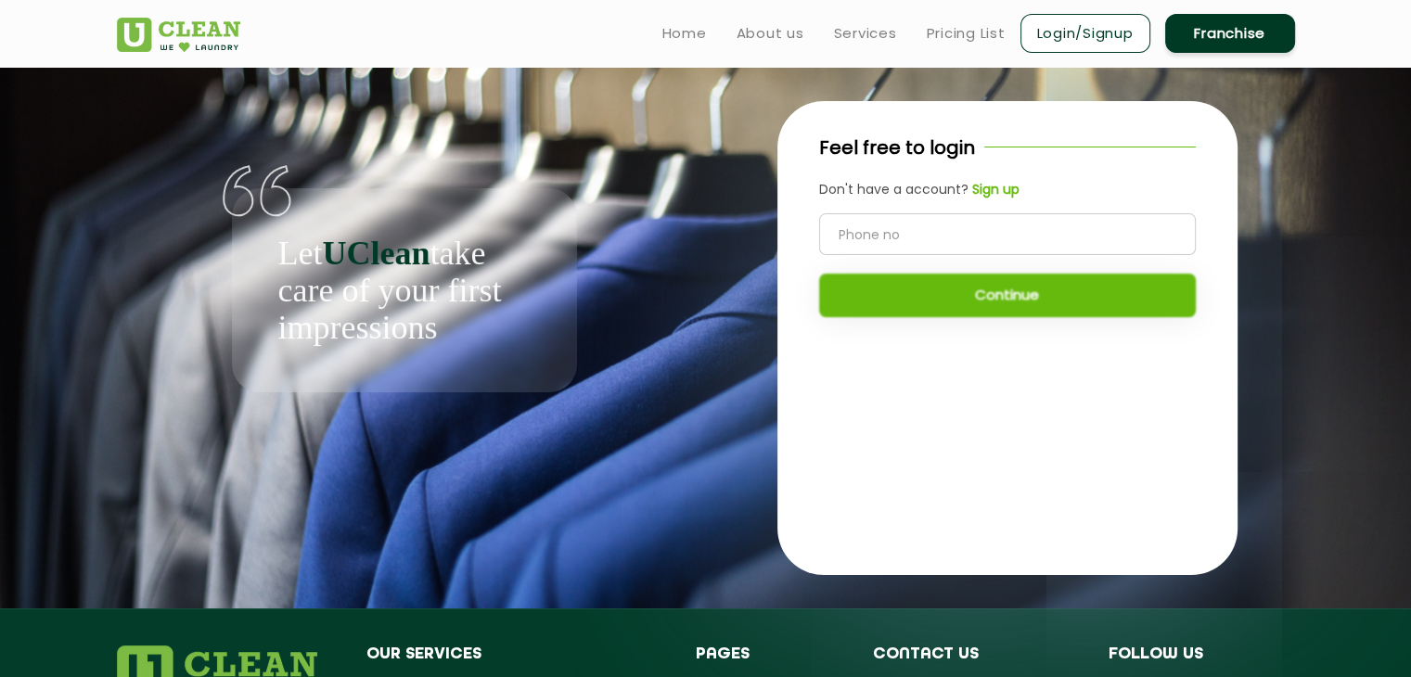
click at [935, 234] on input "tel" at bounding box center [1007, 234] width 377 height 42
type input "8167334145"
click at [952, 287] on button "Continue" at bounding box center [1007, 296] width 377 height 44
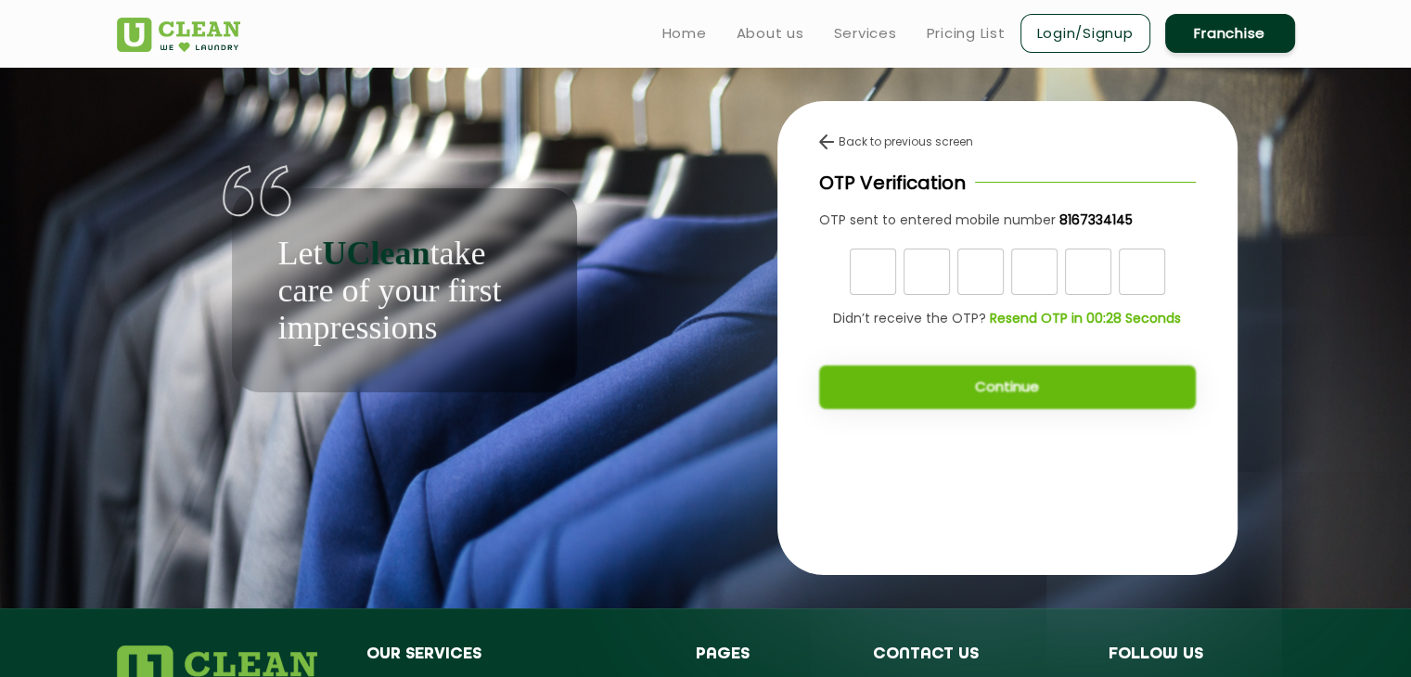
click at [872, 279] on input "text" at bounding box center [873, 272] width 46 height 46
type input "8"
type input "4"
type input "0"
type input "2"
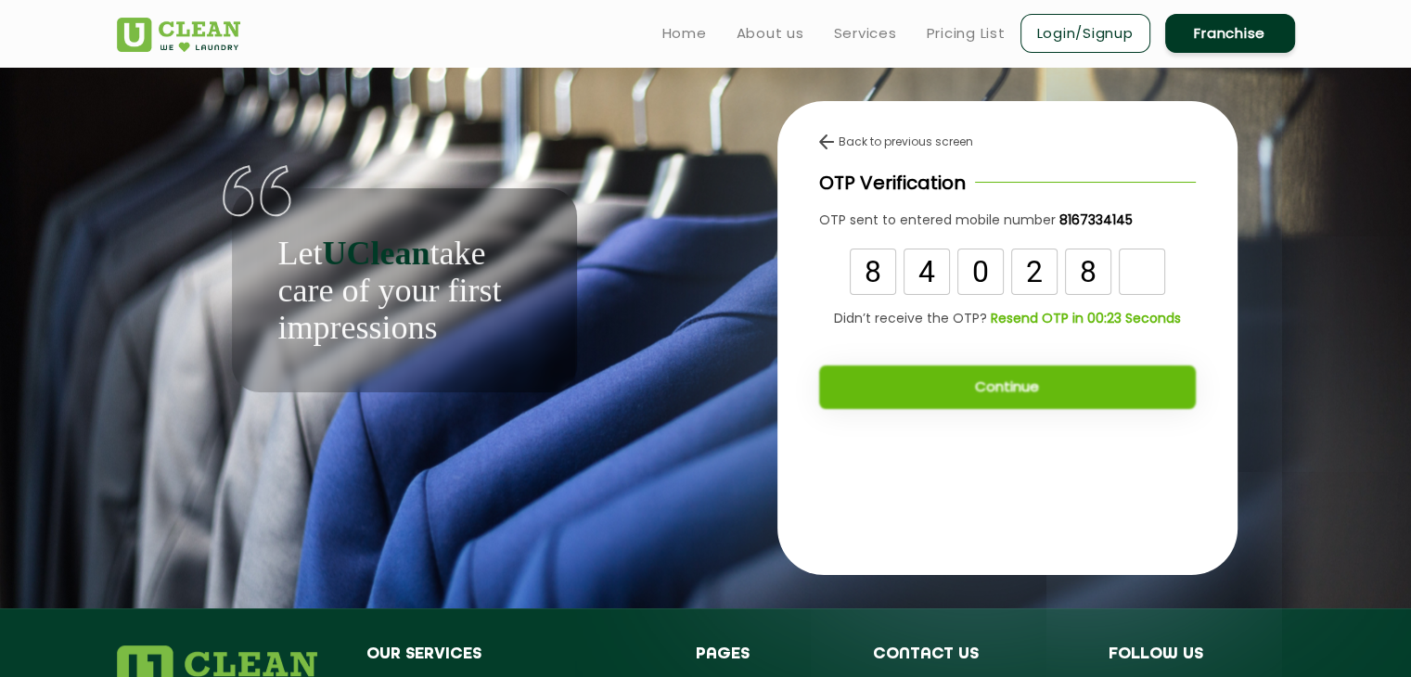
type input "8"
type input "9"
click at [1081, 384] on button "Continue" at bounding box center [1007, 388] width 377 height 44
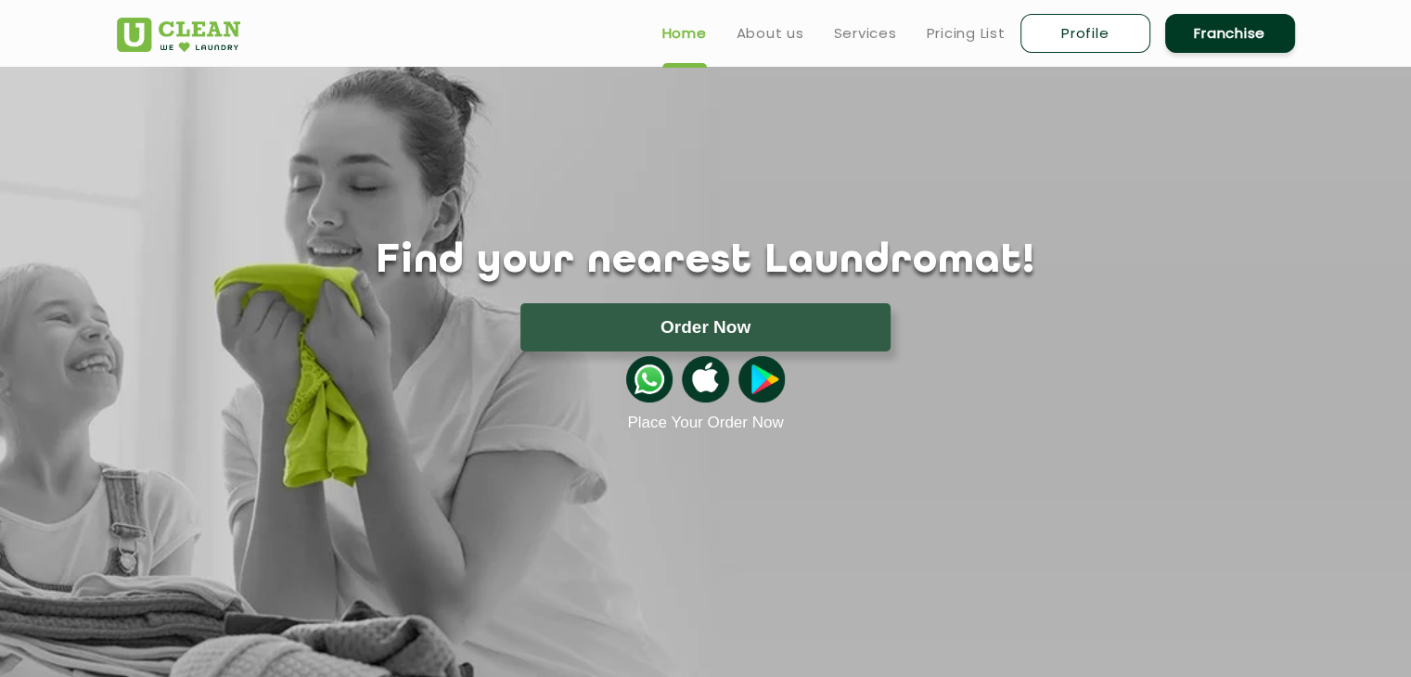
click at [1057, 38] on link "Profile" at bounding box center [1085, 33] width 130 height 39
select select
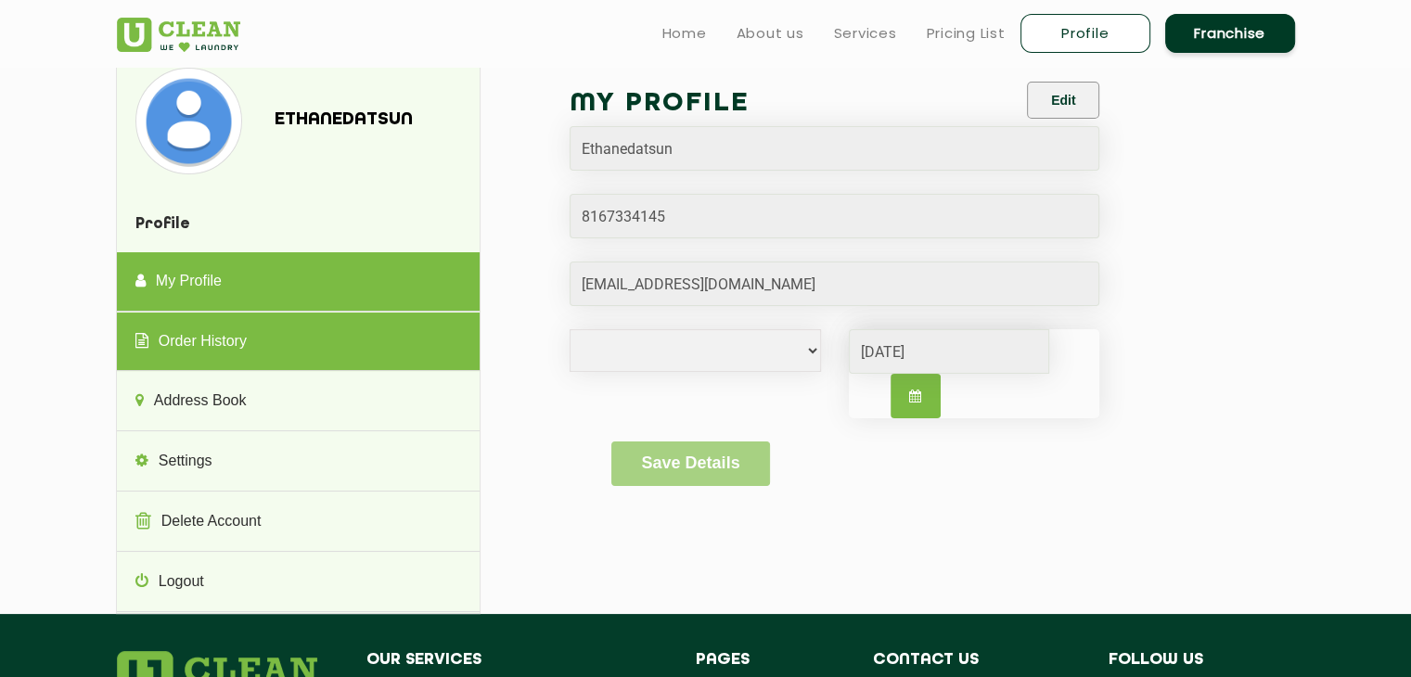
click at [288, 344] on link "Order History" at bounding box center [298, 342] width 363 height 59
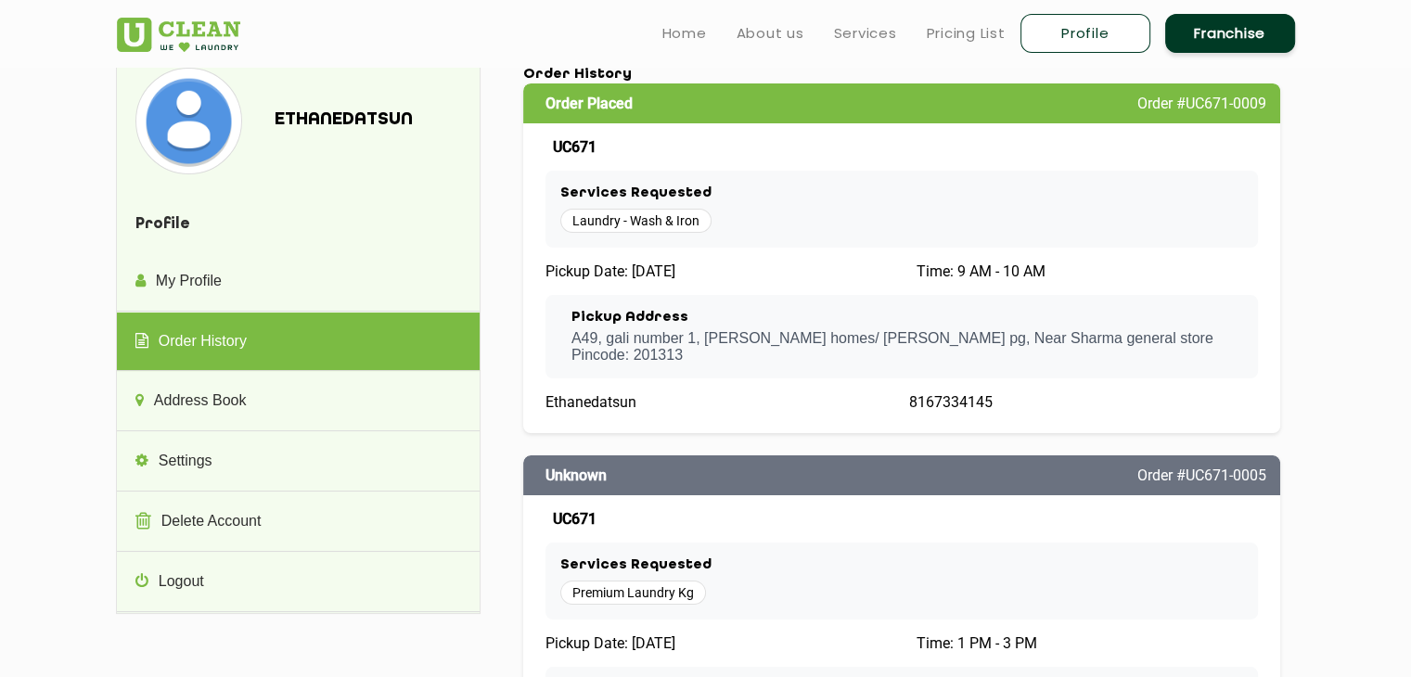
click at [1020, 308] on div "Pickup Address [GEOGRAPHIC_DATA], [PERSON_NAME] homes/ [PERSON_NAME] pg , Near …" at bounding box center [901, 336] width 713 height 83
click at [1151, 115] on div "Order Placed Order #UC671-0009" at bounding box center [902, 103] width 758 height 40
click at [605, 394] on span "Ethanedatsun" at bounding box center [590, 402] width 91 height 18
click at [612, 232] on span "Laundry - Wash & Iron" at bounding box center [635, 221] width 151 height 24
drag, startPoint x: 696, startPoint y: 220, endPoint x: 576, endPoint y: 227, distance: 119.9
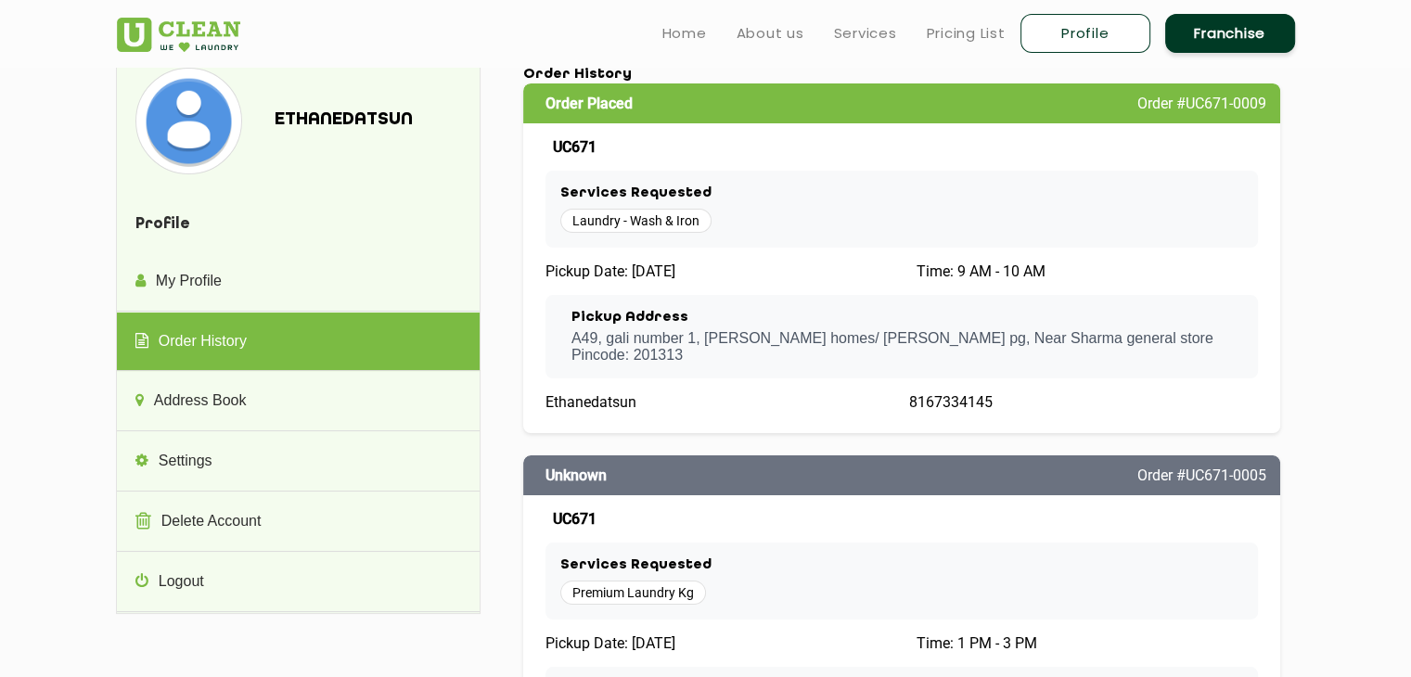
click at [576, 227] on span "Laundry - Wash & Iron" at bounding box center [635, 221] width 151 height 24
click at [671, 270] on span "Pickup Date: [DATE]" at bounding box center [610, 272] width 130 height 18
click at [879, 315] on h3 "Pickup Address" at bounding box center [892, 318] width 642 height 17
click at [718, 371] on div "Pickup Address [GEOGRAPHIC_DATA], [PERSON_NAME] homes/ [PERSON_NAME] pg , Near …" at bounding box center [901, 336] width 713 height 83
click at [643, 405] on div "Ethanedatsun" at bounding box center [719, 402] width 349 height 18
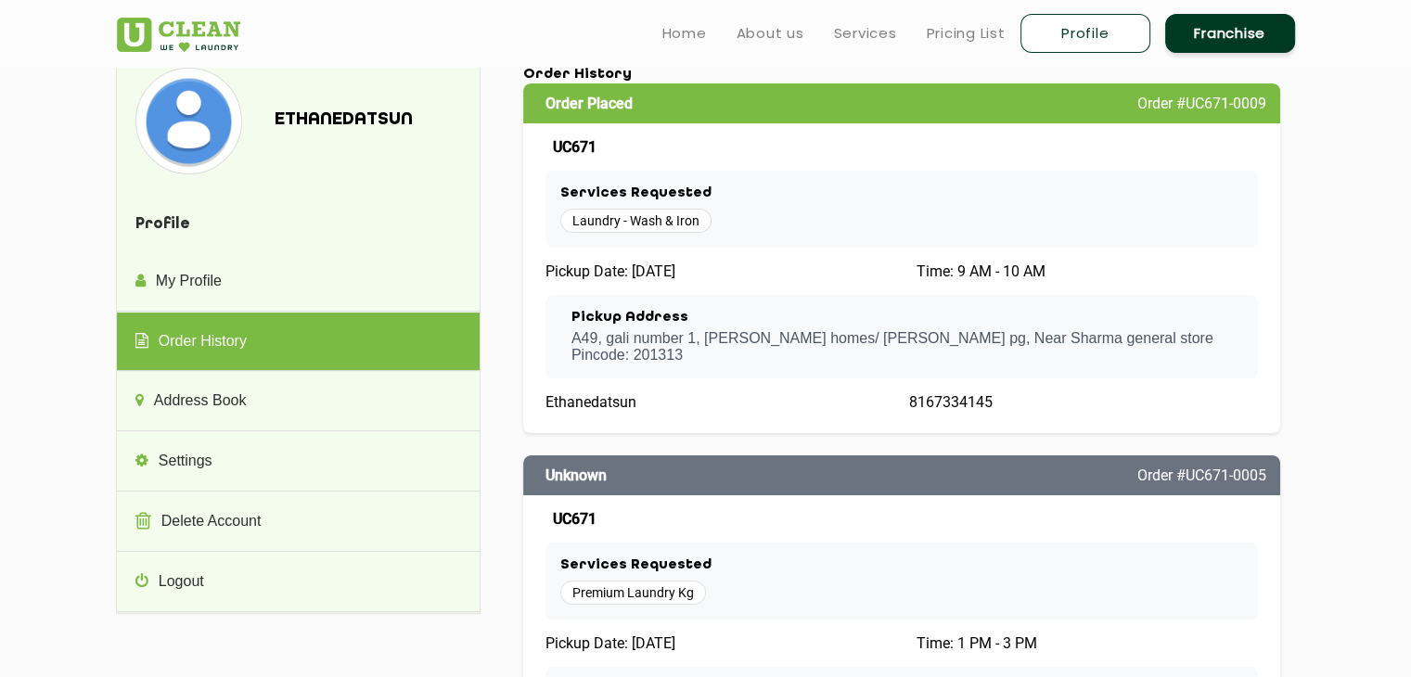
click at [963, 383] on div "Order Placed Order #UC671-0009 UC671 Services Requested Laundry - Wash & Iron P…" at bounding box center [902, 258] width 758 height 350
click at [951, 309] on div "Pickup Address [GEOGRAPHIC_DATA], [PERSON_NAME] homes/ [PERSON_NAME] pg , Near …" at bounding box center [901, 336] width 713 height 83
click at [787, 261] on div "Order Placed Order #UC671-0009 UC671 Services Requested Laundry - Wash & Iron P…" at bounding box center [902, 258] width 758 height 350
click at [665, 225] on span "Laundry - Wash & Iron" at bounding box center [635, 221] width 151 height 24
click at [581, 176] on div "Services Requested Laundry - Wash & Iron" at bounding box center [901, 210] width 713 height 78
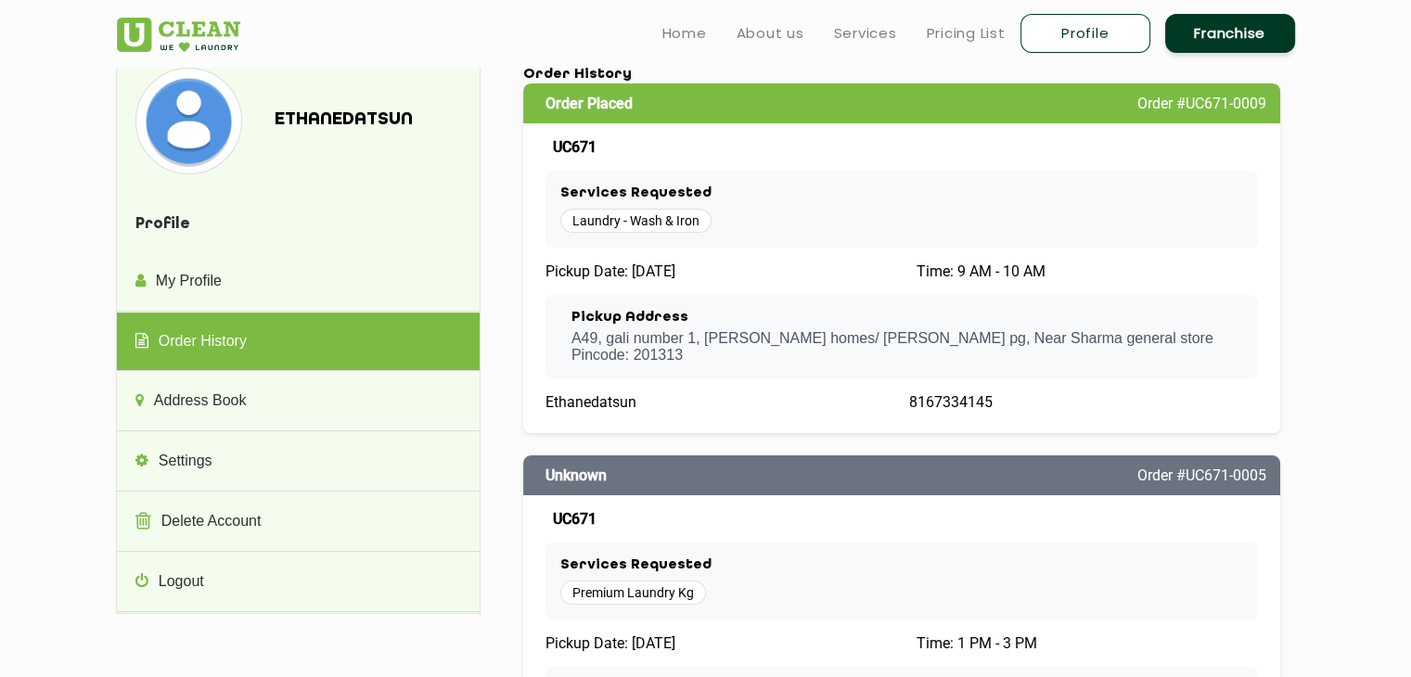
click at [560, 138] on span "UC671" at bounding box center [575, 147] width 44 height 18
click at [560, 102] on span "Order Placed" at bounding box center [588, 104] width 87 height 18
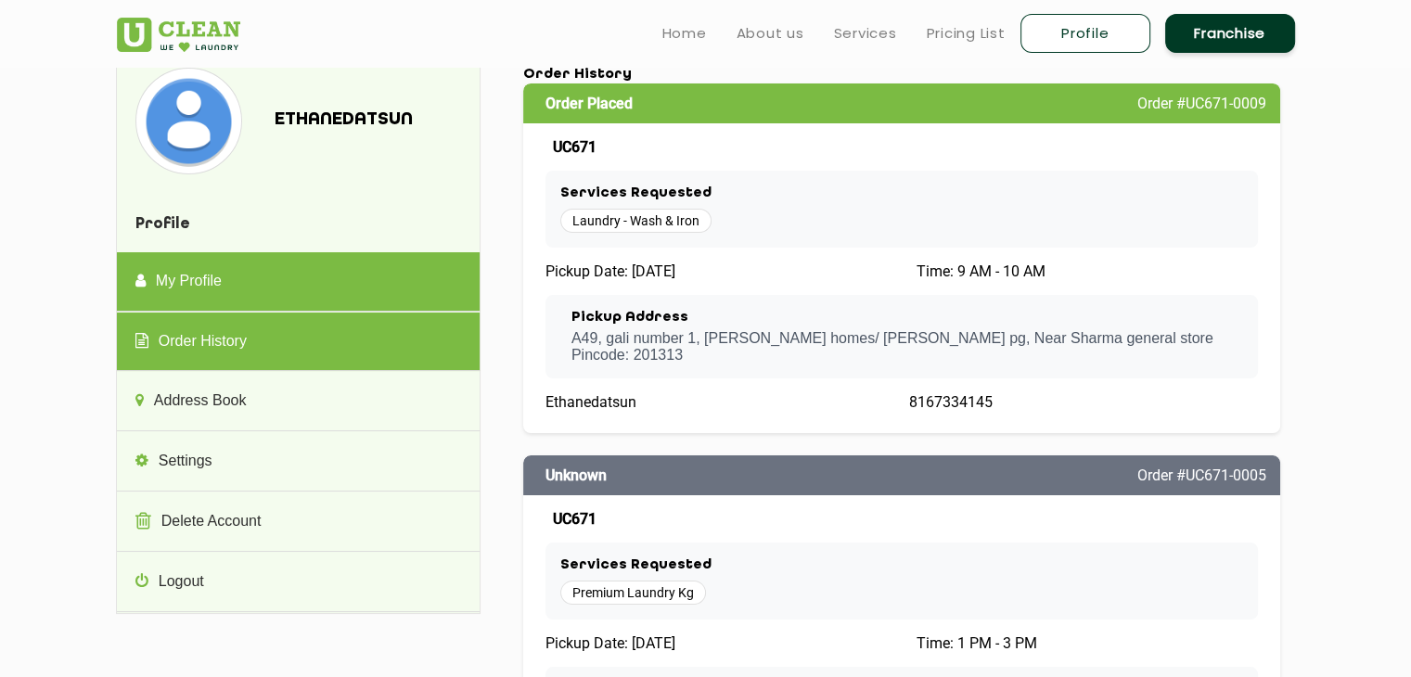
click at [289, 261] on link "My Profile" at bounding box center [298, 281] width 363 height 59
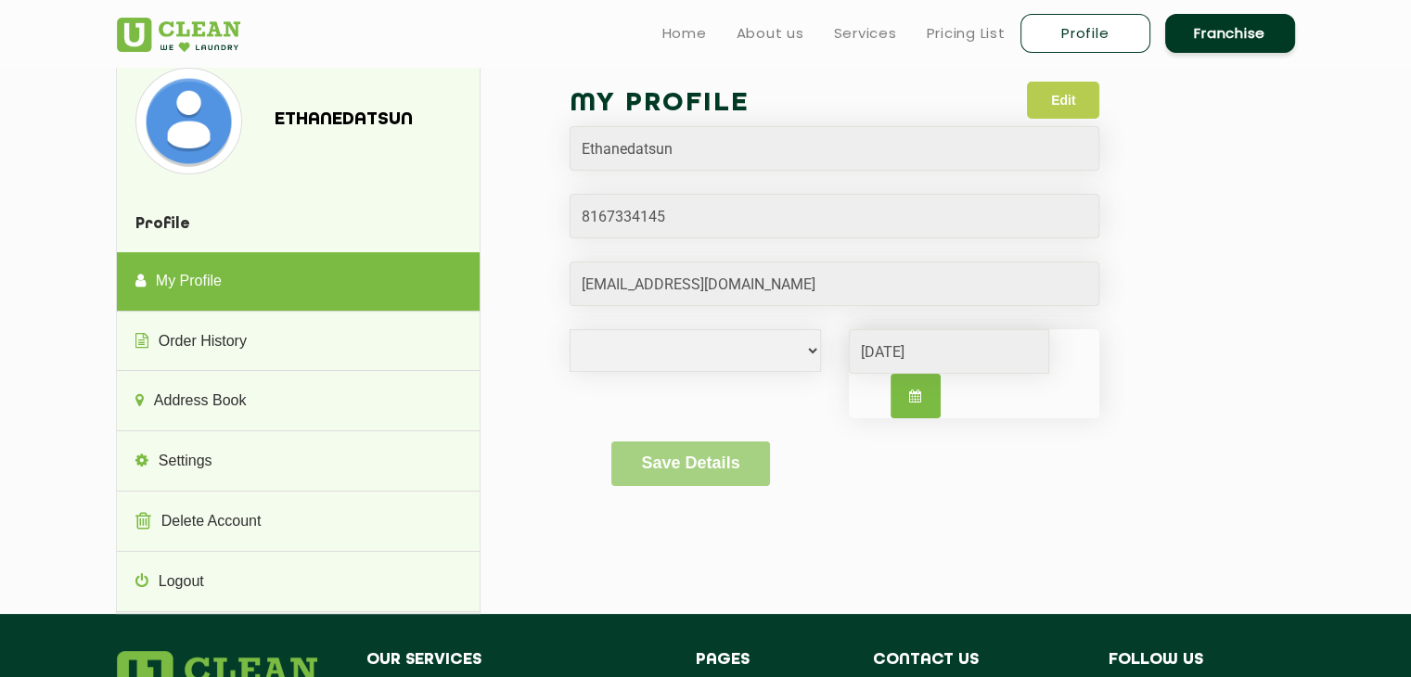
click at [1072, 97] on button "Edit" at bounding box center [1063, 100] width 72 height 37
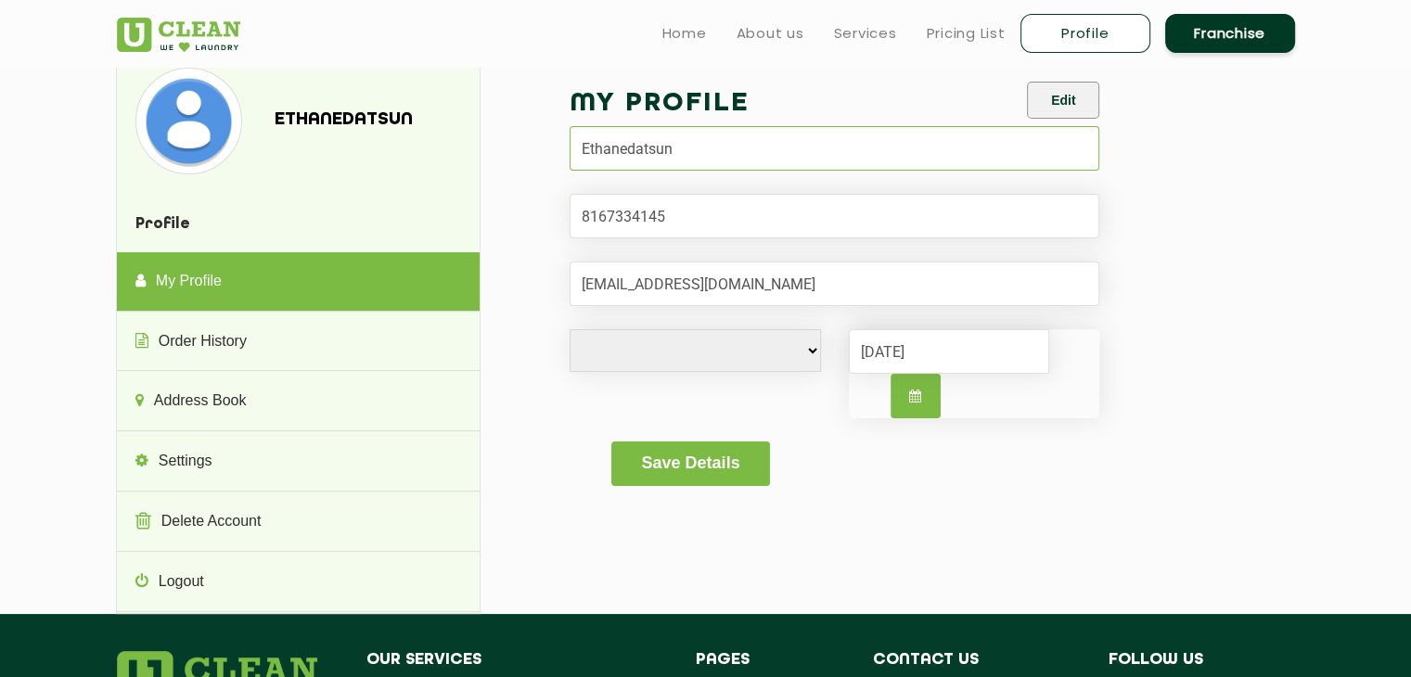
drag, startPoint x: 750, startPoint y: 145, endPoint x: 506, endPoint y: 160, distance: 244.4
click at [506, 160] on div "Ethanedatsun Profile My Profile Order History Address Book Settings Delete Acco…" at bounding box center [706, 340] width 1206 height 547
type input "[PERSON_NAME]"
click at [708, 469] on button "Save Details" at bounding box center [690, 464] width 159 height 45
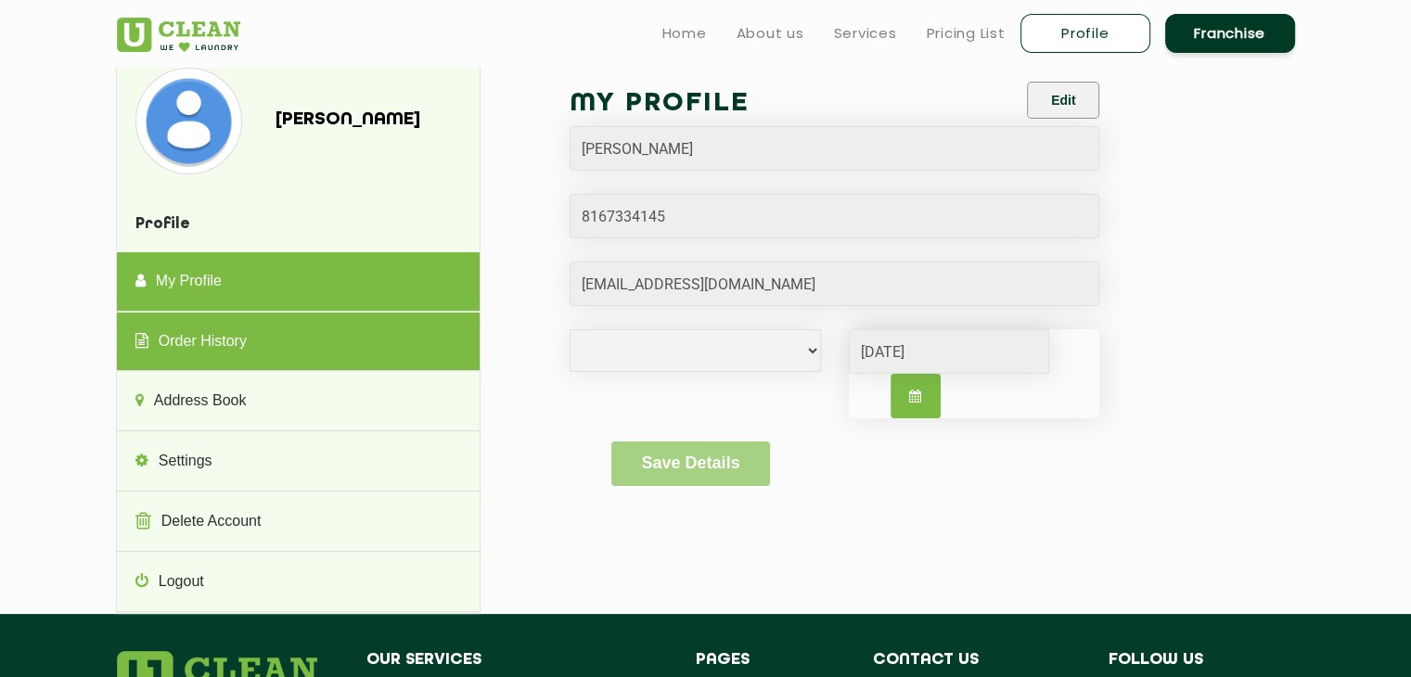
click at [199, 331] on link "Order History" at bounding box center [298, 342] width 363 height 59
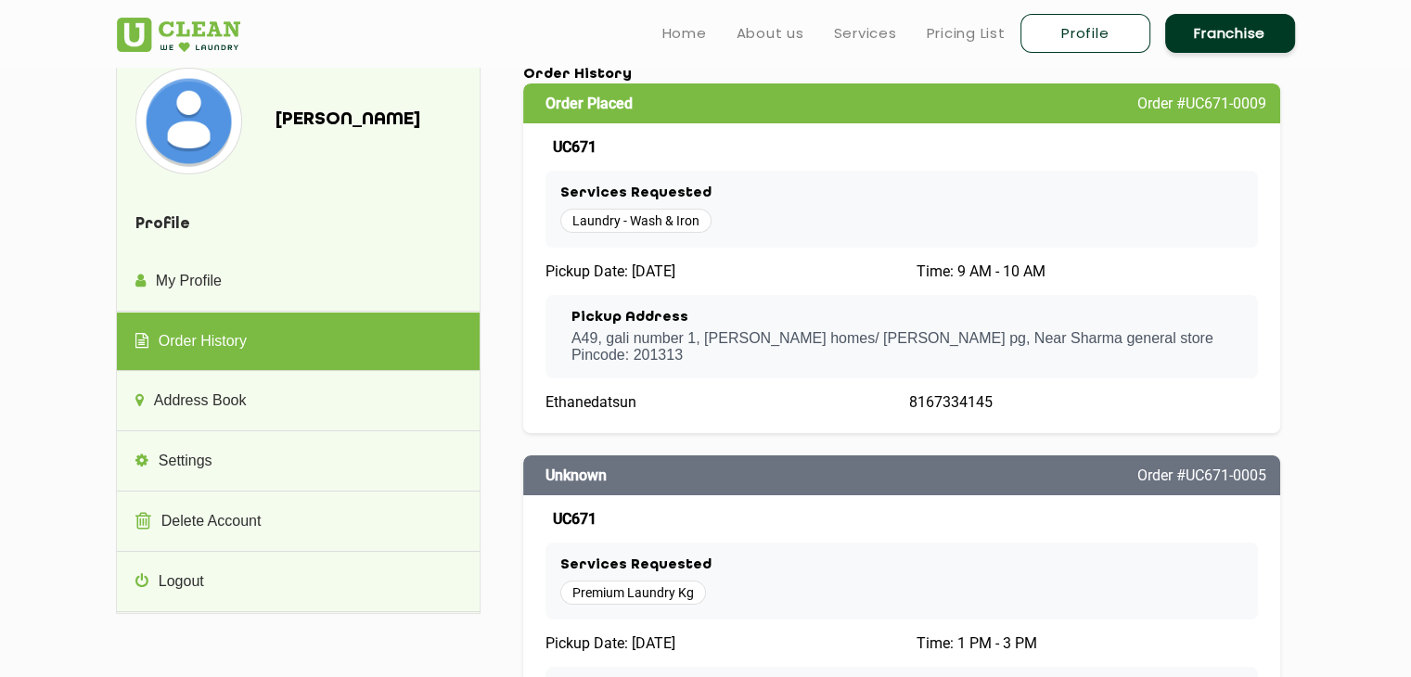
click at [658, 396] on div "Ethanedatsun" at bounding box center [719, 402] width 349 height 18
click at [850, 40] on link "Services" at bounding box center [865, 33] width 63 height 22
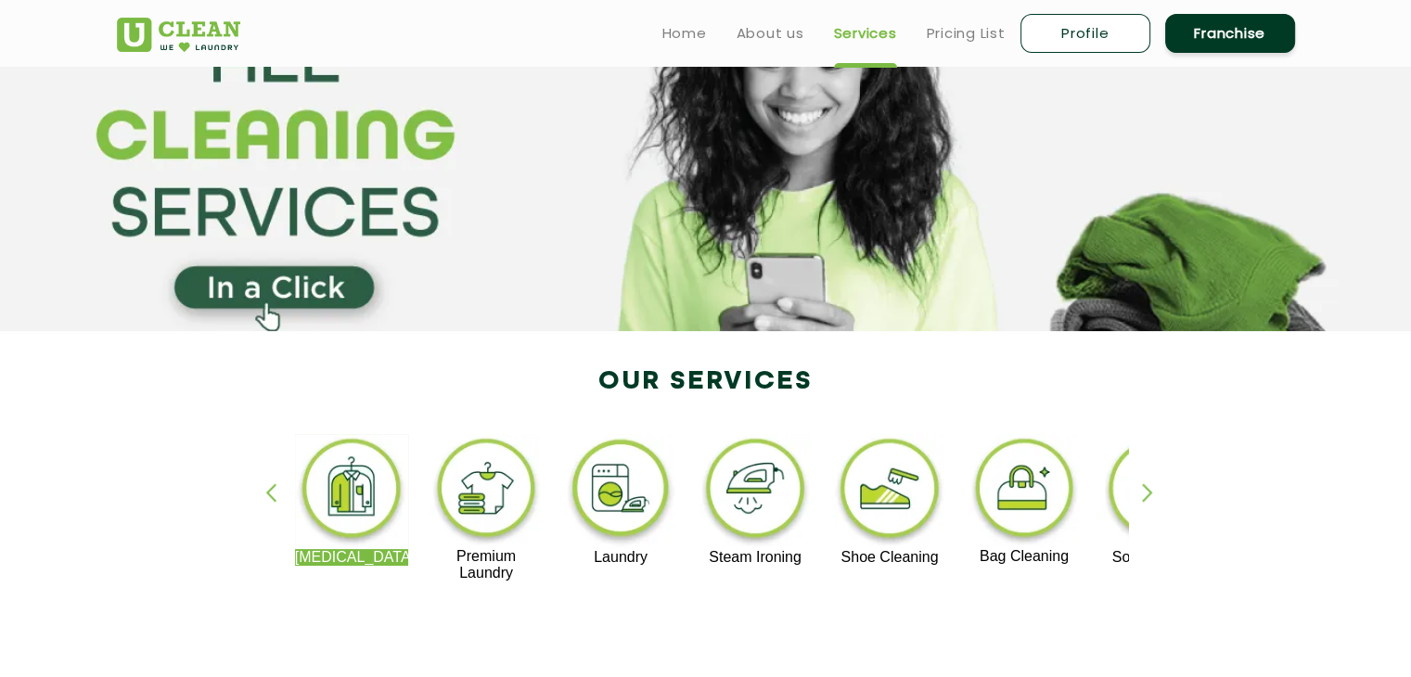
scroll to position [186, 0]
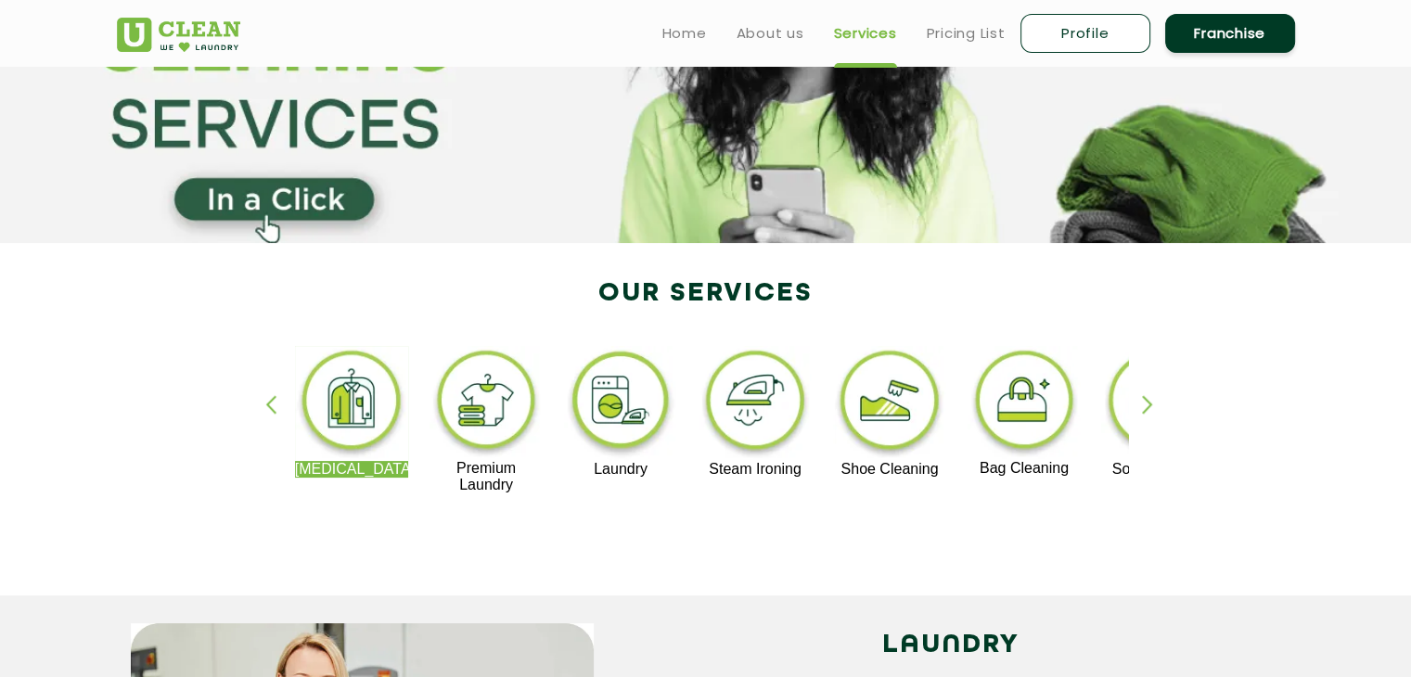
click at [1133, 418] on div "[MEDICAL_DATA] Premium Laundry Laundry Steam Ironing Shoe Cleaning Bag Cleaning…" at bounding box center [706, 429] width 1206 height 334
click at [1145, 414] on div "button" at bounding box center [1156, 420] width 28 height 51
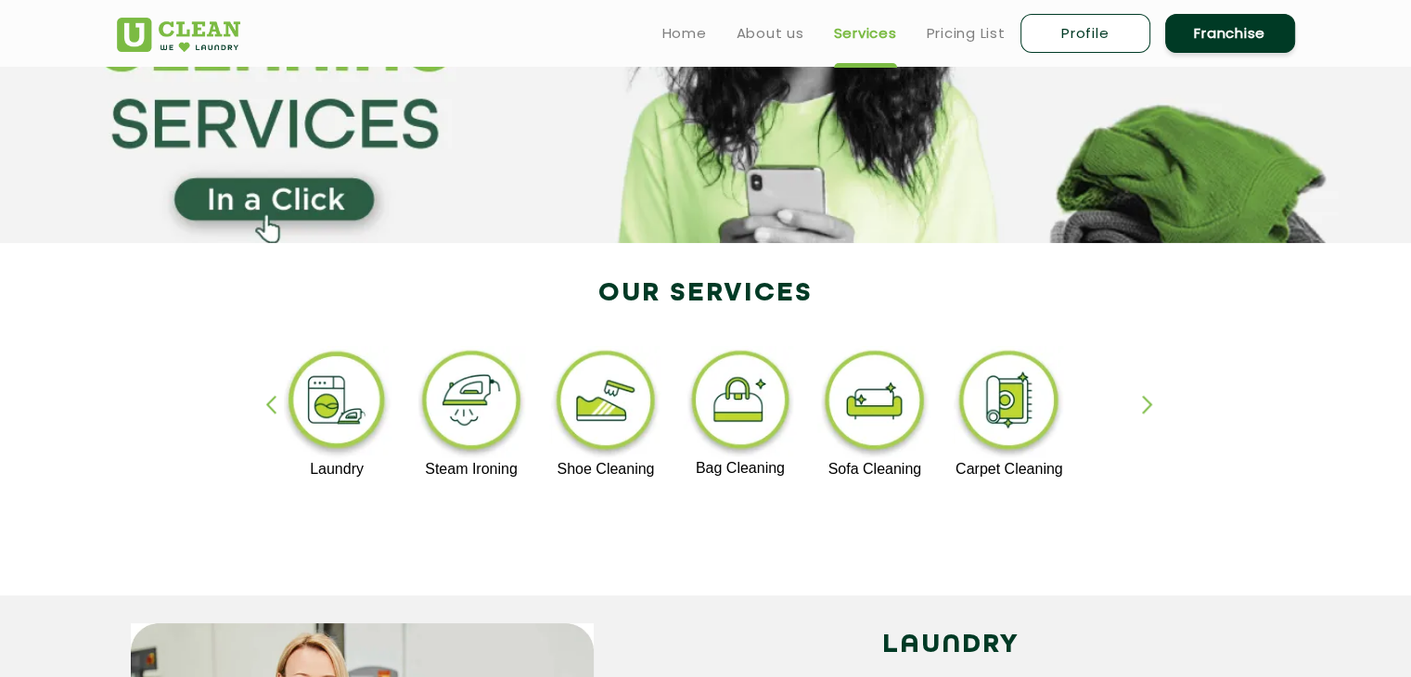
click at [1145, 414] on div "button" at bounding box center [1156, 420] width 28 height 51
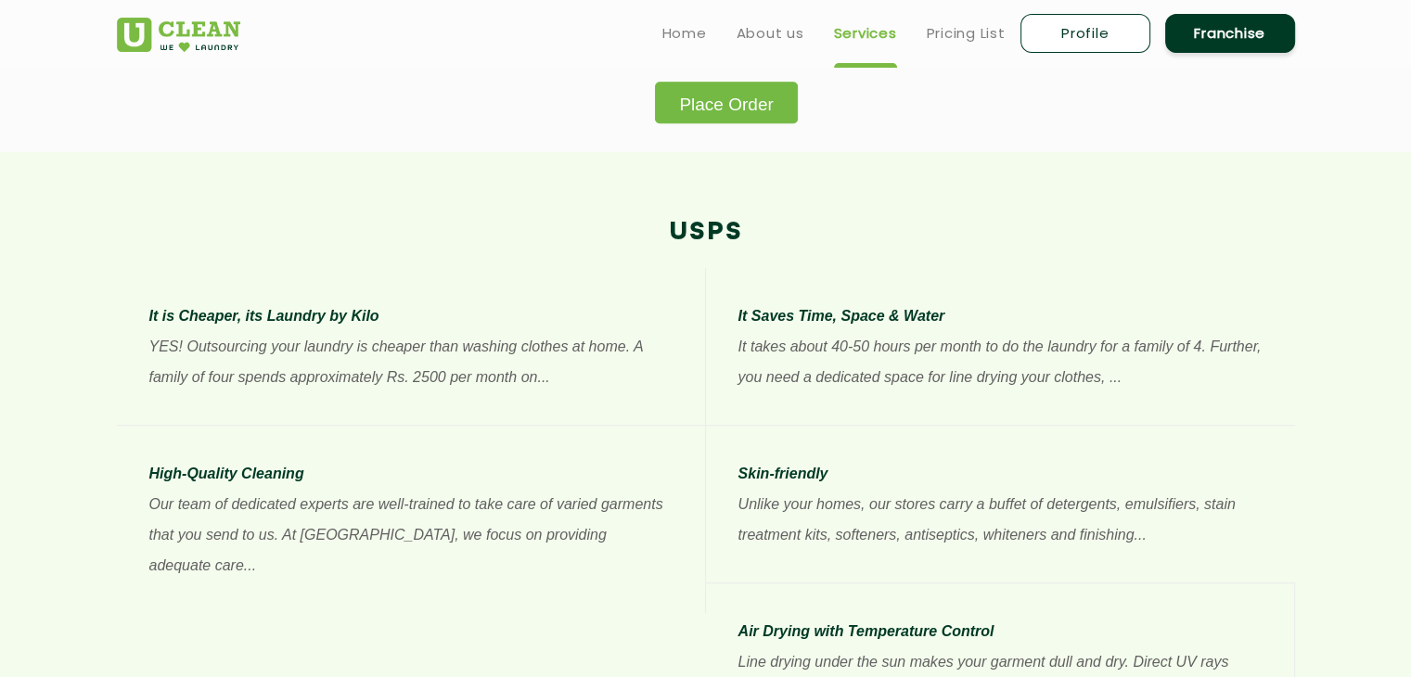
scroll to position [1113, 0]
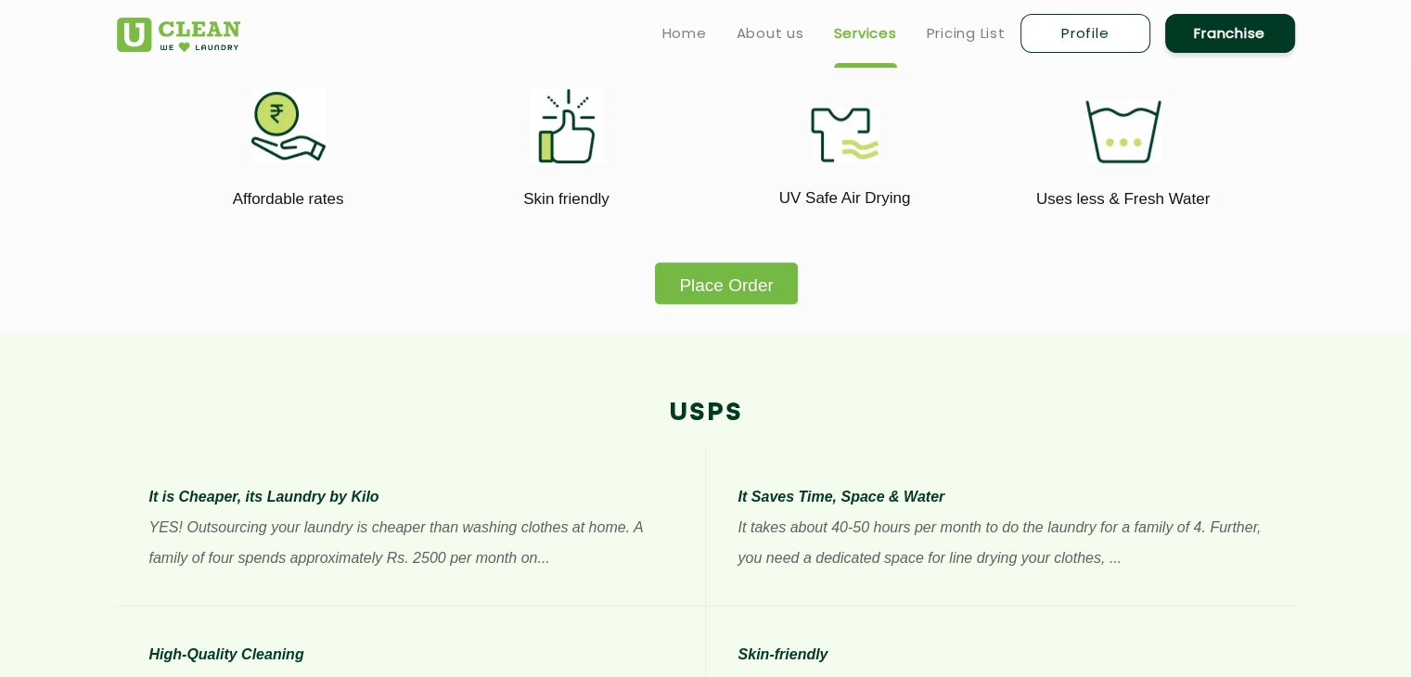
click at [1060, 38] on link "Profile" at bounding box center [1085, 33] width 130 height 39
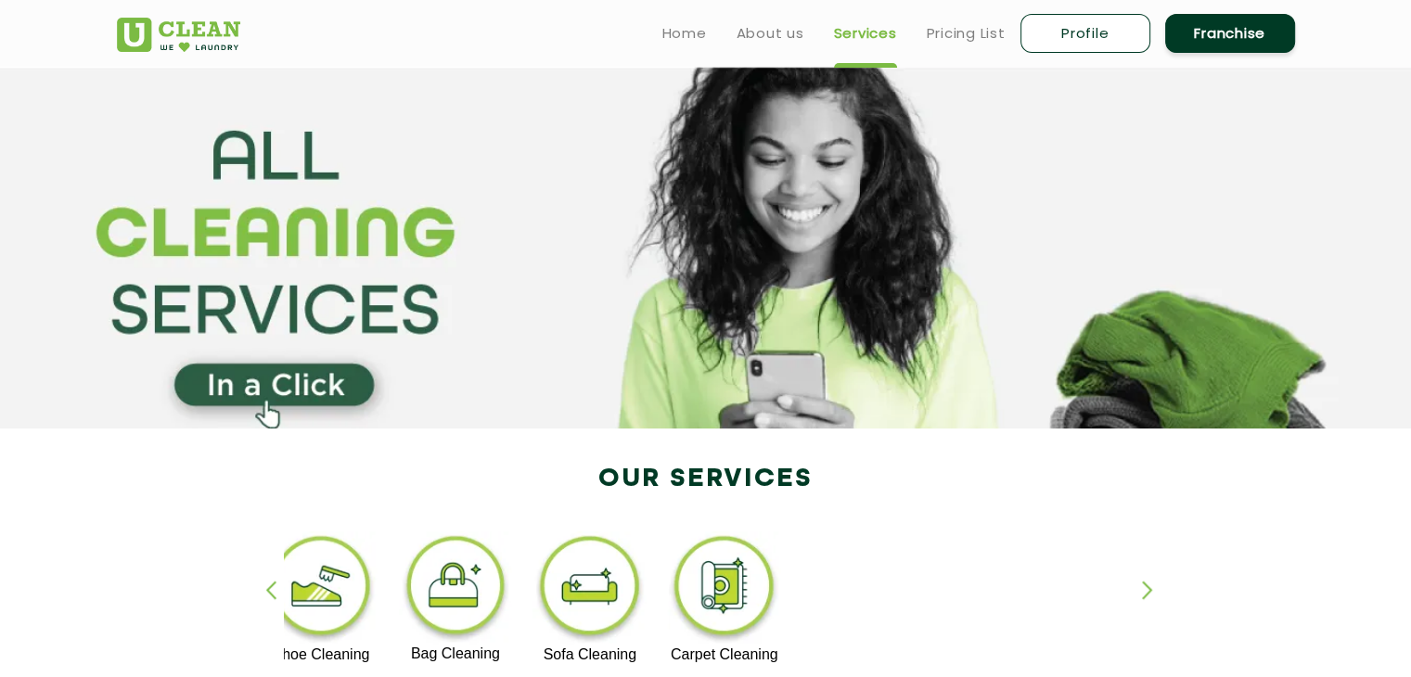
select select
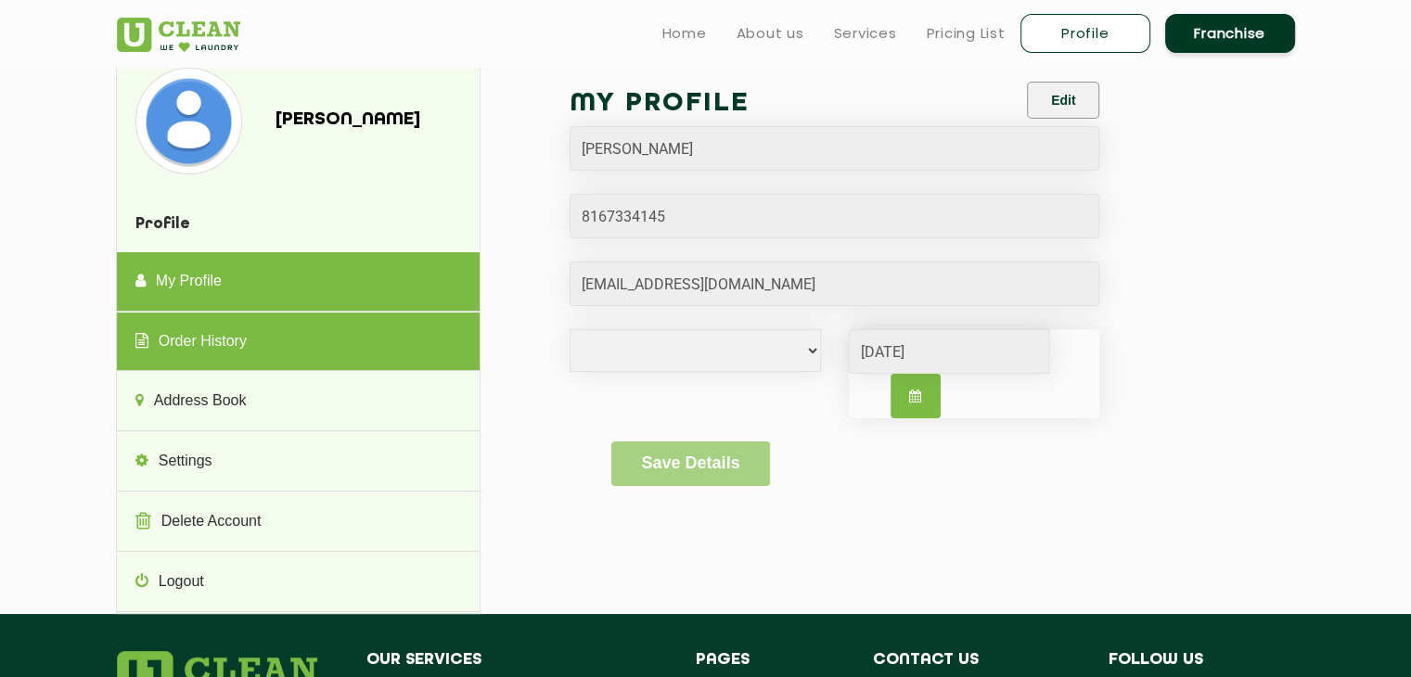
click at [204, 341] on link "Order History" at bounding box center [298, 342] width 363 height 59
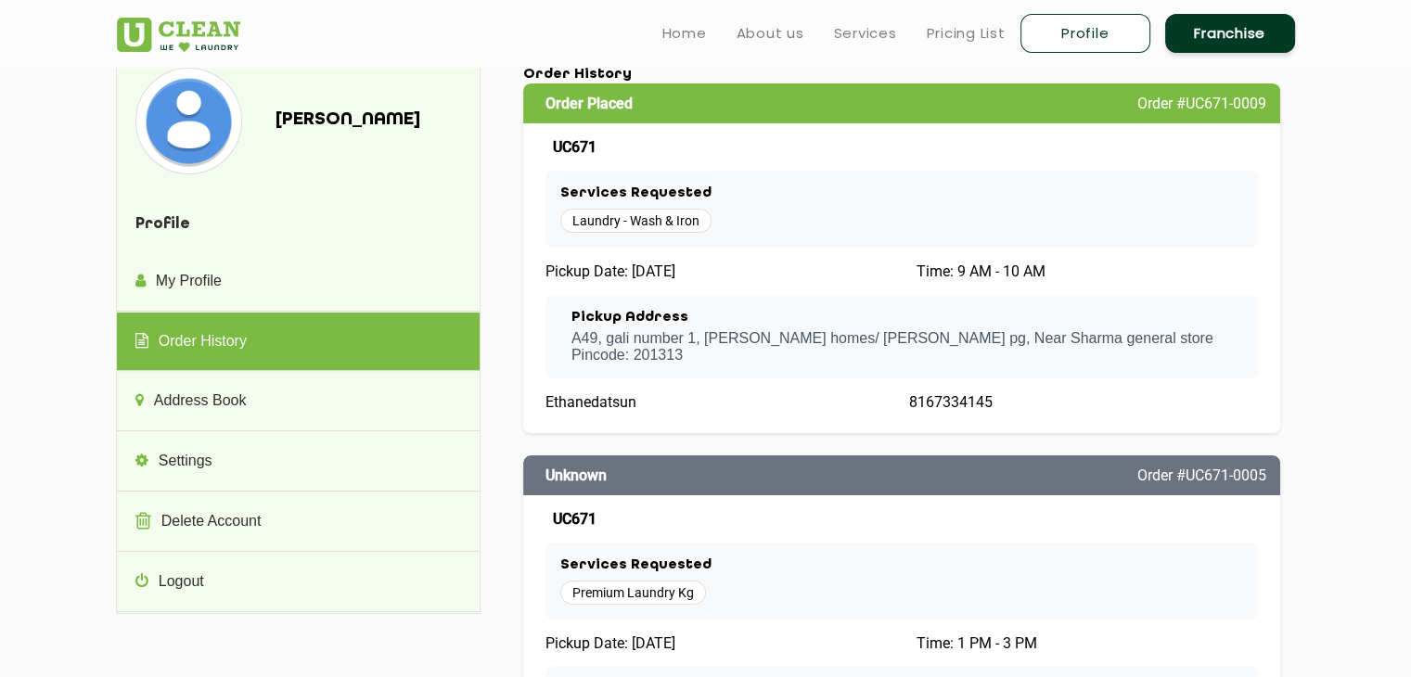
click at [866, 255] on div "Order Placed Order #UC671-0009 UC671 Services Requested Laundry - Wash & Iron P…" at bounding box center [902, 258] width 758 height 350
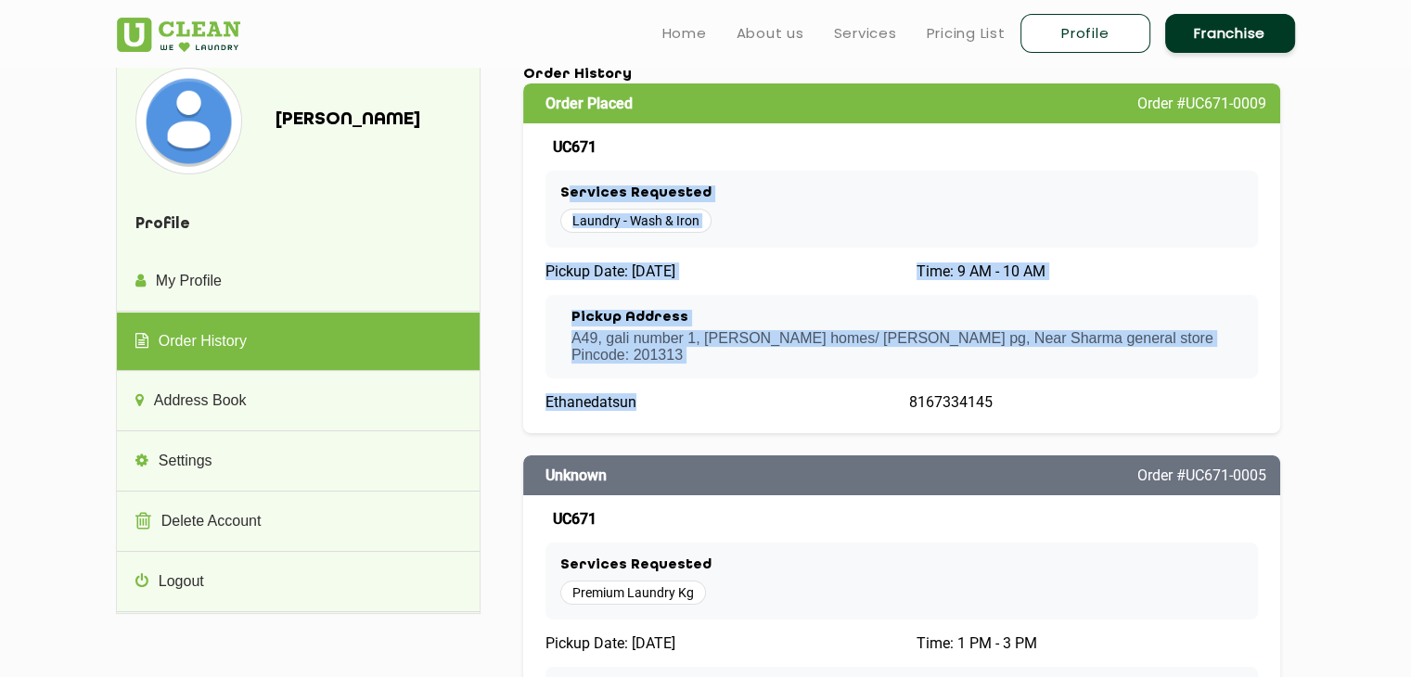
drag, startPoint x: 664, startPoint y: 408, endPoint x: 564, endPoint y: 168, distance: 260.3
click at [564, 168] on div "Order Placed Order #UC671-0009 UC671 Services Requested Laundry - Wash & Iron P…" at bounding box center [902, 258] width 758 height 350
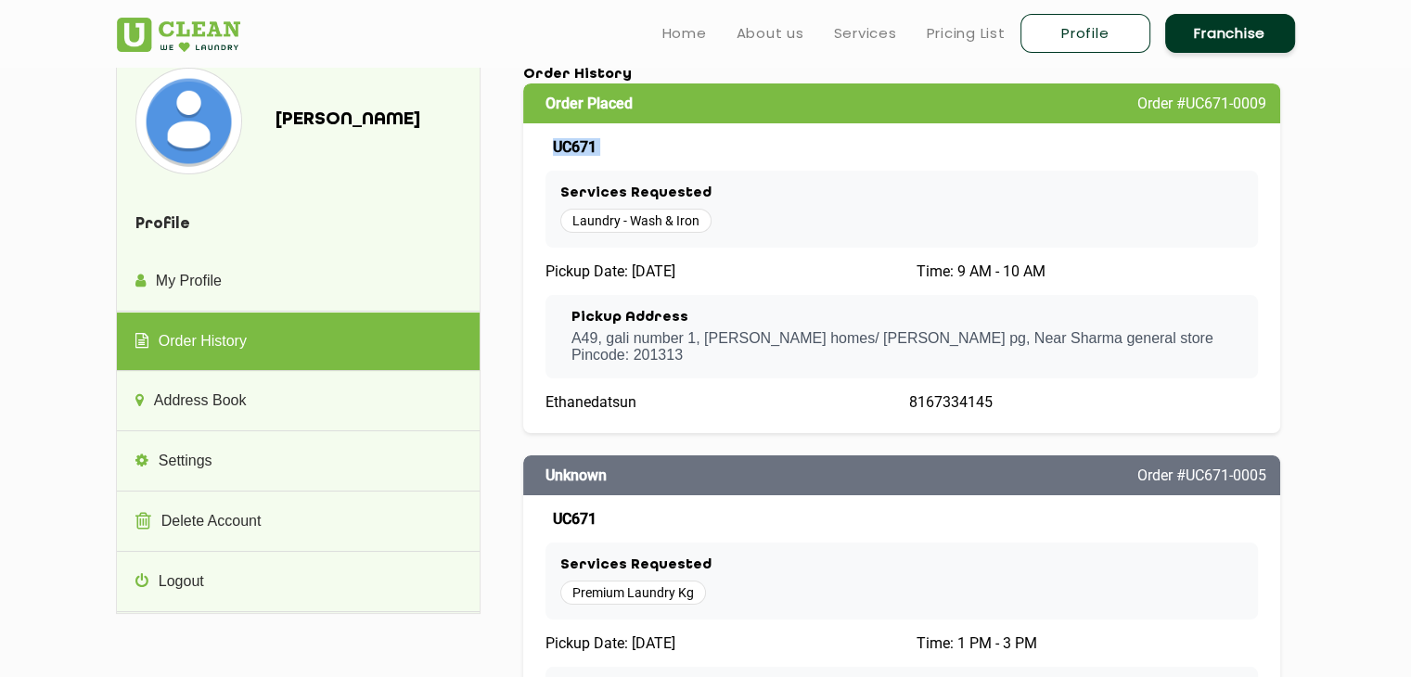
click at [549, 145] on div "Order Placed Order #UC671-0009 UC671 Services Requested Laundry - Wash & Iron P…" at bounding box center [902, 258] width 758 height 350
click at [549, 145] on div "UC671" at bounding box center [901, 147] width 713 height 18
click at [563, 148] on span "UC671" at bounding box center [575, 147] width 44 height 18
click at [923, 181] on div "Services Requested Laundry - Wash & Iron" at bounding box center [901, 210] width 713 height 78
